Goal: Information Seeking & Learning: Learn about a topic

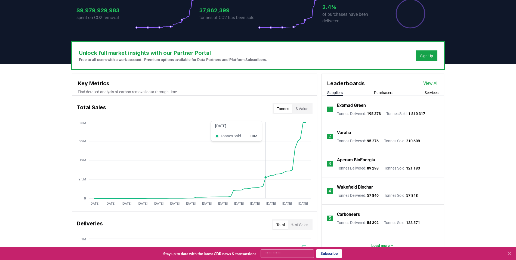
scroll to position [136, 0]
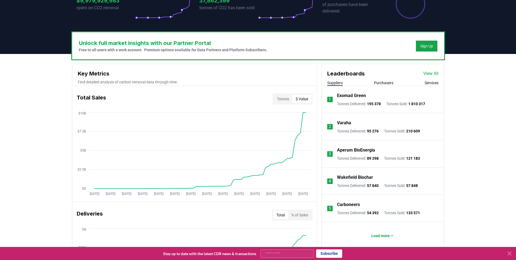
click at [300, 98] on button "$ Value" at bounding box center [301, 98] width 19 height 9
click at [288, 102] on button "Tonnes" at bounding box center [283, 98] width 19 height 9
click at [353, 92] on p "Exomad Green" at bounding box center [351, 95] width 29 height 7
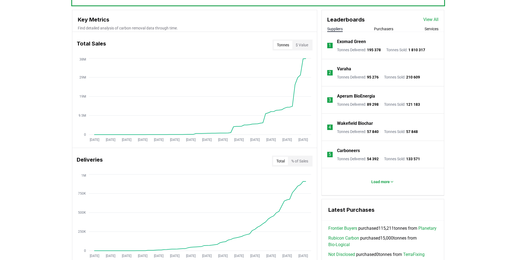
scroll to position [190, 0]
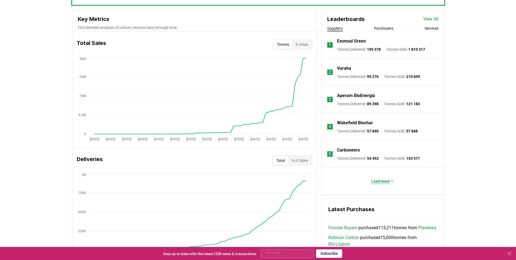
click at [386, 181] on p "Load more" at bounding box center [380, 180] width 18 height 5
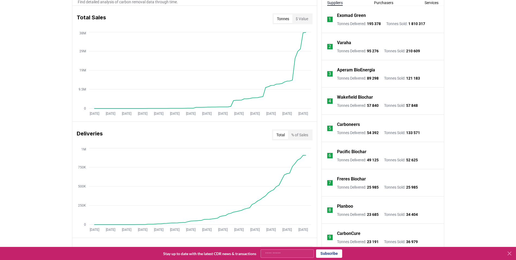
scroll to position [82, 0]
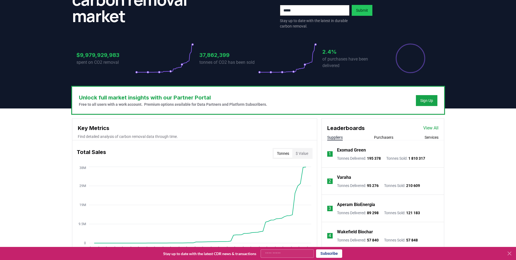
click at [371, 137] on div "Suppliers Purchasers Services" at bounding box center [383, 137] width 122 height 6
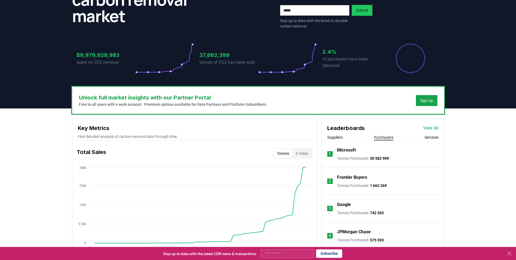
click at [377, 135] on button "Purchasers" at bounding box center [383, 136] width 19 height 5
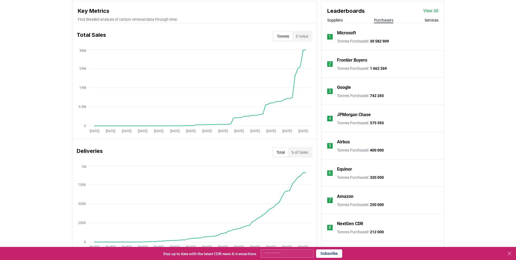
scroll to position [190, 0]
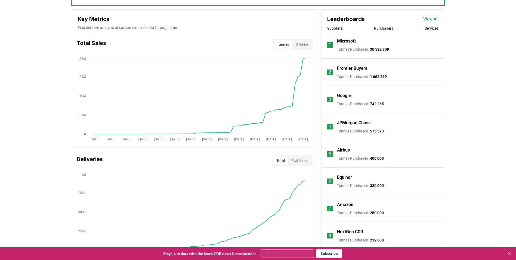
click at [349, 67] on p "Frontier Buyers" at bounding box center [352, 68] width 30 height 7
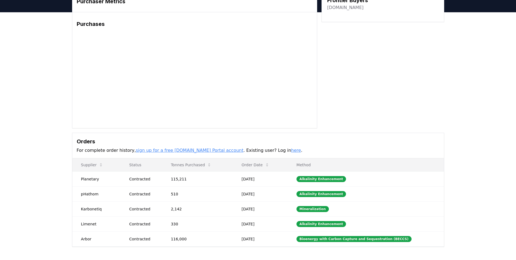
scroll to position [82, 0]
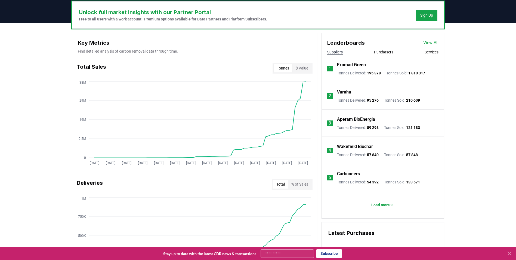
scroll to position [163, 0]
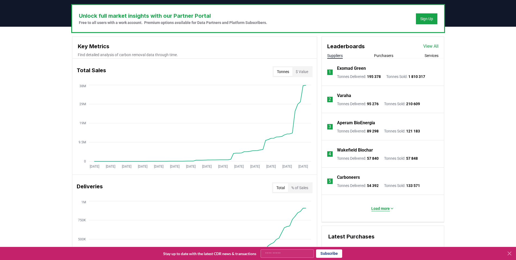
click at [380, 207] on p "Load more" at bounding box center [380, 207] width 18 height 5
click at [382, 57] on button "Purchasers" at bounding box center [383, 55] width 19 height 5
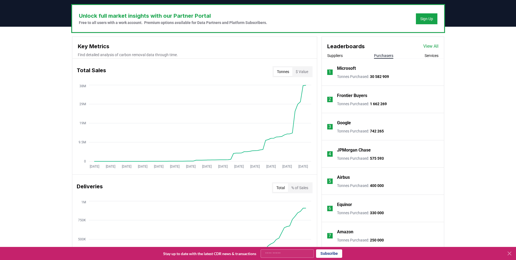
click at [433, 48] on link "View All" at bounding box center [430, 46] width 15 height 7
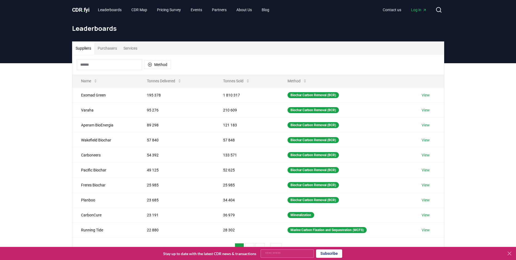
click at [96, 64] on input at bounding box center [109, 64] width 65 height 11
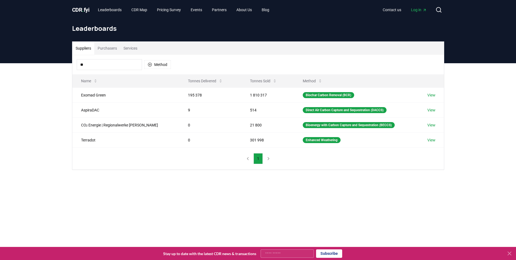
type input "*"
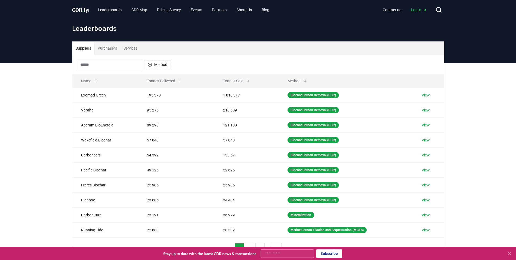
click at [116, 45] on button "Purchasers" at bounding box center [107, 48] width 26 height 13
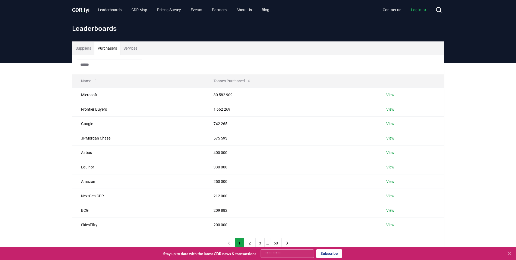
click at [104, 46] on button "Purchasers" at bounding box center [107, 48] width 26 height 13
click at [92, 64] on input at bounding box center [109, 64] width 65 height 11
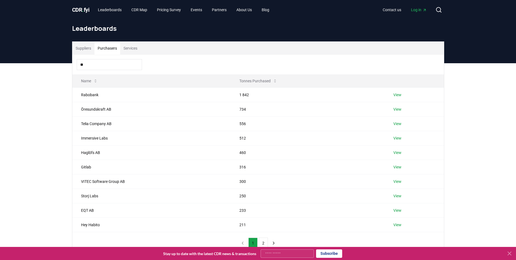
type input "*"
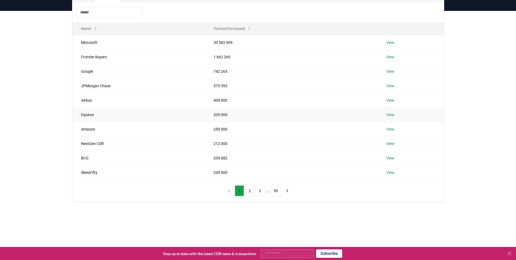
scroll to position [54, 0]
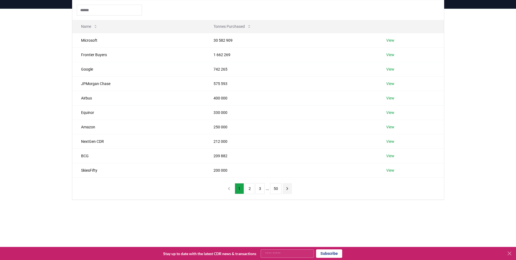
click at [285, 189] on icon "next page" at bounding box center [287, 188] width 5 height 5
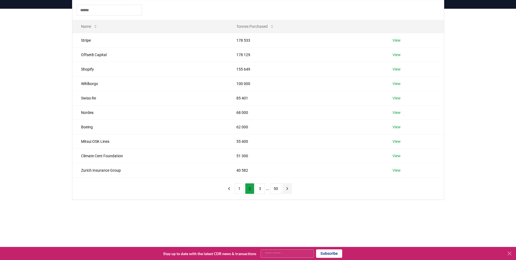
click at [285, 189] on icon "next page" at bounding box center [287, 188] width 5 height 5
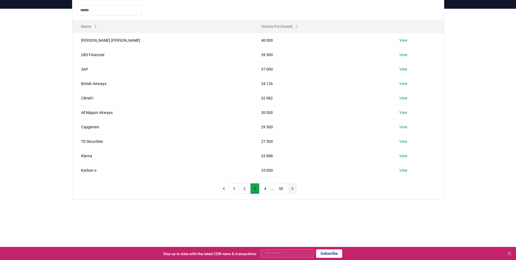
click at [285, 189] on button "50" at bounding box center [280, 188] width 11 height 11
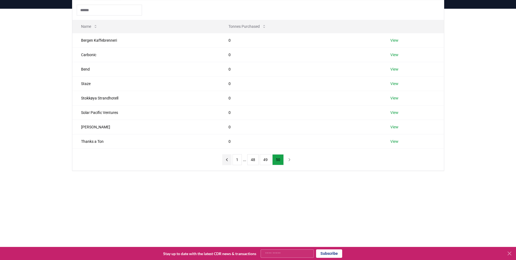
click at [224, 159] on icon "previous page" at bounding box center [226, 159] width 5 height 5
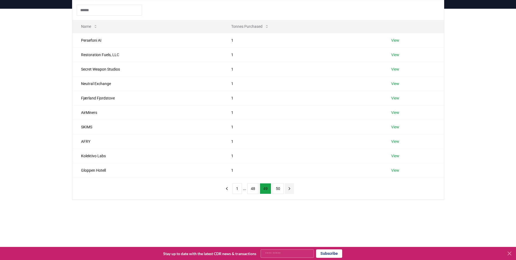
click at [288, 188] on icon "next page" at bounding box center [289, 188] width 5 height 5
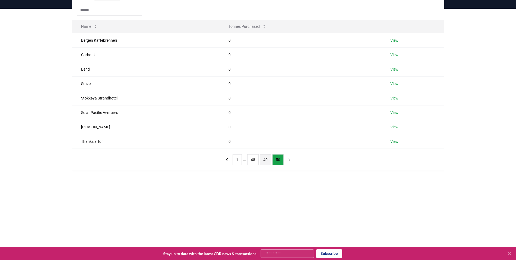
click at [265, 162] on button "49" at bounding box center [265, 159] width 11 height 11
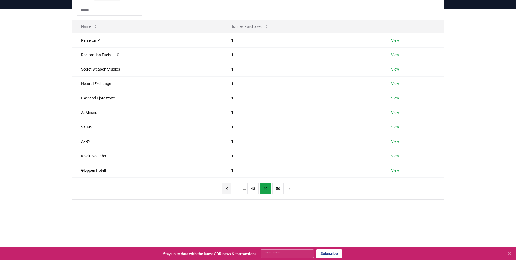
click at [227, 186] on icon "previous page" at bounding box center [226, 188] width 5 height 5
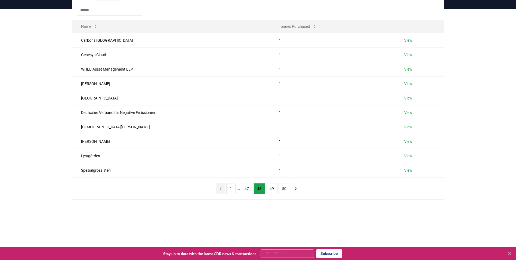
click at [222, 189] on icon "previous page" at bounding box center [220, 188] width 5 height 5
drag, startPoint x: 220, startPoint y: 188, endPoint x: 185, endPoint y: 214, distance: 42.8
click at [178, 218] on div "Suppliers Purchasers Services Name Tonnes Purchased NR Instant Produce 2 View C…" at bounding box center [258, 115] width 516 height 212
click at [220, 190] on icon "previous page" at bounding box center [218, 188] width 5 height 5
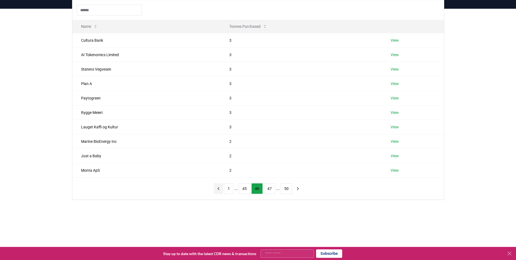
click at [220, 190] on icon "previous page" at bounding box center [218, 188] width 5 height 5
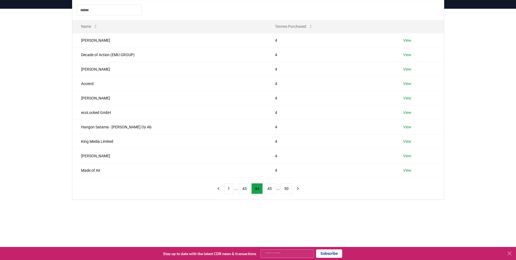
drag, startPoint x: 220, startPoint y: 190, endPoint x: 177, endPoint y: 209, distance: 48.0
click at [174, 211] on div "Suppliers Purchasers Services Name Tonnes Purchased [PERSON_NAME] 4 View Decade…" at bounding box center [258, 115] width 516 height 212
click at [221, 185] on button "previous page" at bounding box center [218, 188] width 9 height 11
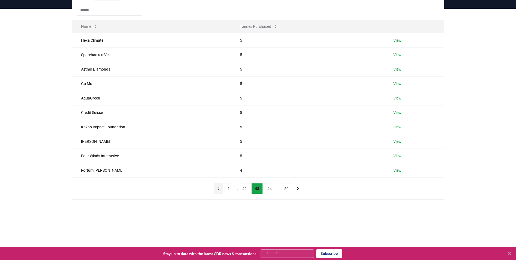
click at [214, 189] on button "previous page" at bounding box center [218, 188] width 9 height 11
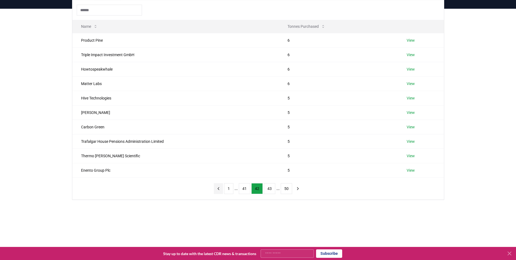
click at [218, 188] on icon "previous page" at bounding box center [218, 188] width 5 height 5
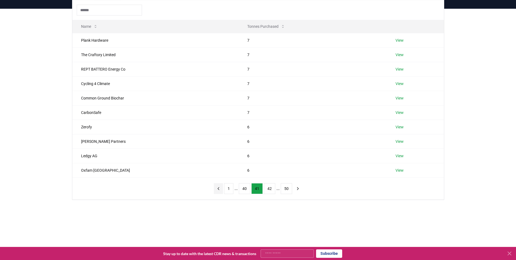
click at [218, 188] on icon "previous page" at bounding box center [218, 188] width 5 height 5
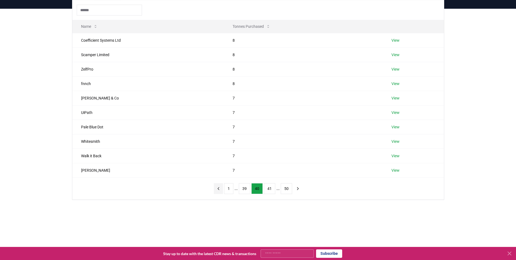
click at [219, 186] on icon "previous page" at bounding box center [218, 188] width 5 height 5
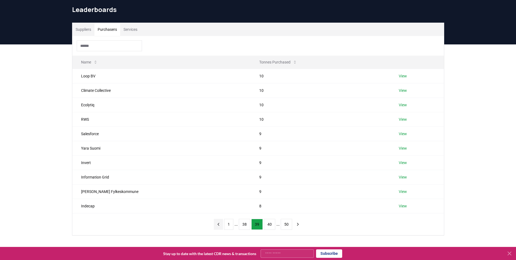
scroll to position [0, 0]
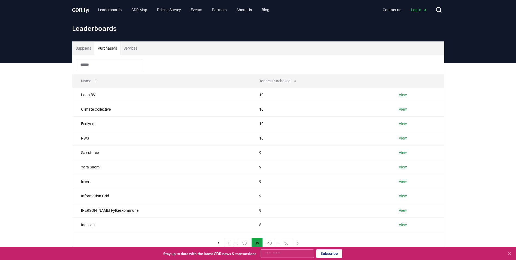
click at [81, 11] on span "CDR . fyi" at bounding box center [80, 10] width 17 height 7
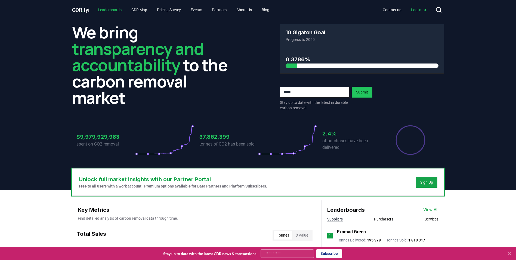
click at [112, 10] on link "Leaderboards" at bounding box center [110, 10] width 32 height 10
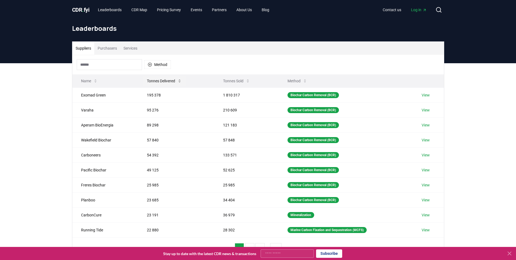
click at [172, 79] on button "Tonnes Delivered" at bounding box center [165, 80] width 44 height 11
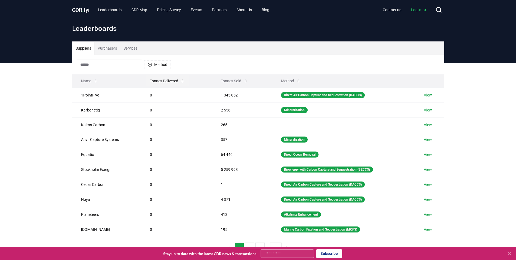
click at [172, 79] on button "Tonnes Delivered" at bounding box center [168, 80] width 44 height 11
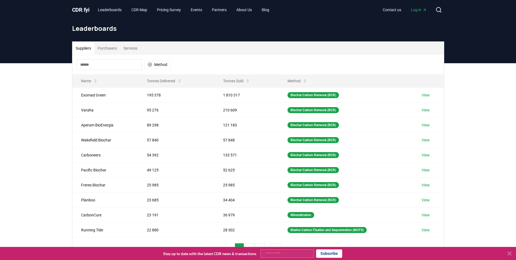
click at [109, 48] on button "Purchasers" at bounding box center [107, 48] width 26 height 13
click at [78, 48] on button "Suppliers" at bounding box center [83, 48] width 22 height 13
click at [108, 43] on button "Purchasers" at bounding box center [107, 48] width 26 height 13
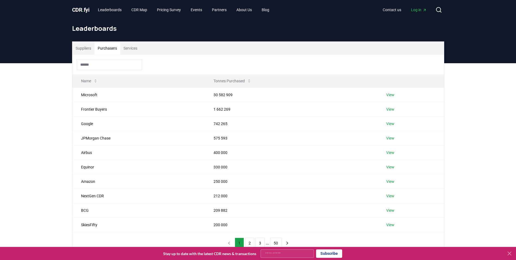
click at [86, 54] on button "Suppliers" at bounding box center [83, 48] width 22 height 13
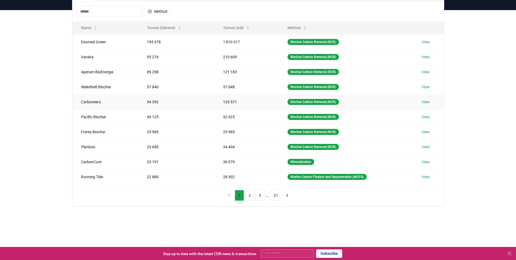
scroll to position [54, 0]
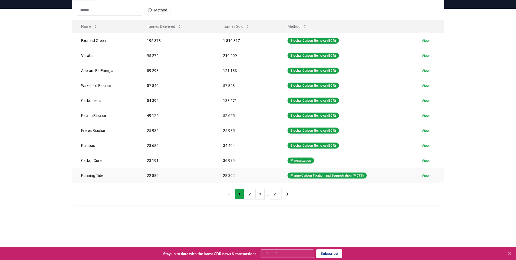
click at [97, 176] on td "Running Tide" at bounding box center [105, 175] width 66 height 15
click at [84, 160] on td "CarbonCure" at bounding box center [105, 160] width 66 height 15
drag, startPoint x: 81, startPoint y: 160, endPoint x: 114, endPoint y: 161, distance: 32.6
click at [114, 161] on td "CarbonCure" at bounding box center [105, 160] width 66 height 15
drag, startPoint x: 114, startPoint y: 161, endPoint x: 91, endPoint y: 159, distance: 22.6
